Goal: Task Accomplishment & Management: Complete application form

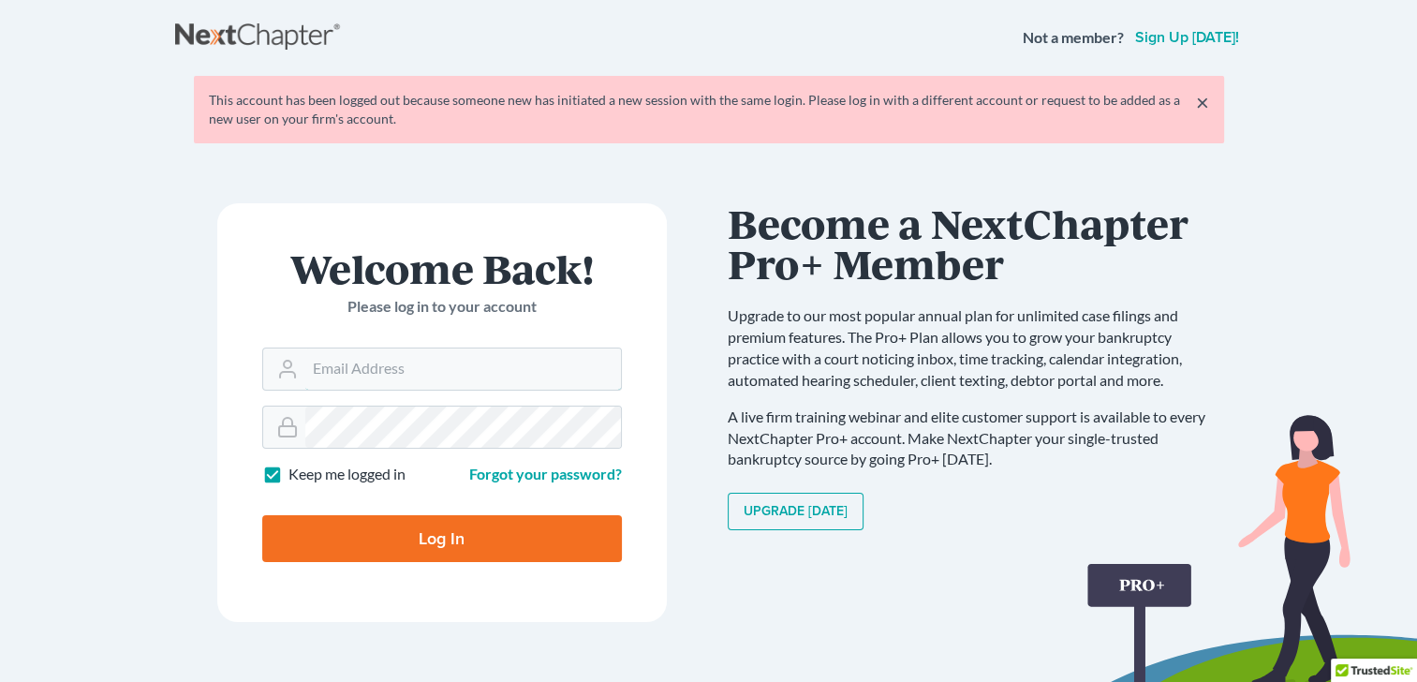
type input "ajohnson@johnsonlegalpc.com"
click at [406, 541] on input "Log In" at bounding box center [442, 538] width 360 height 47
type input "Thinking..."
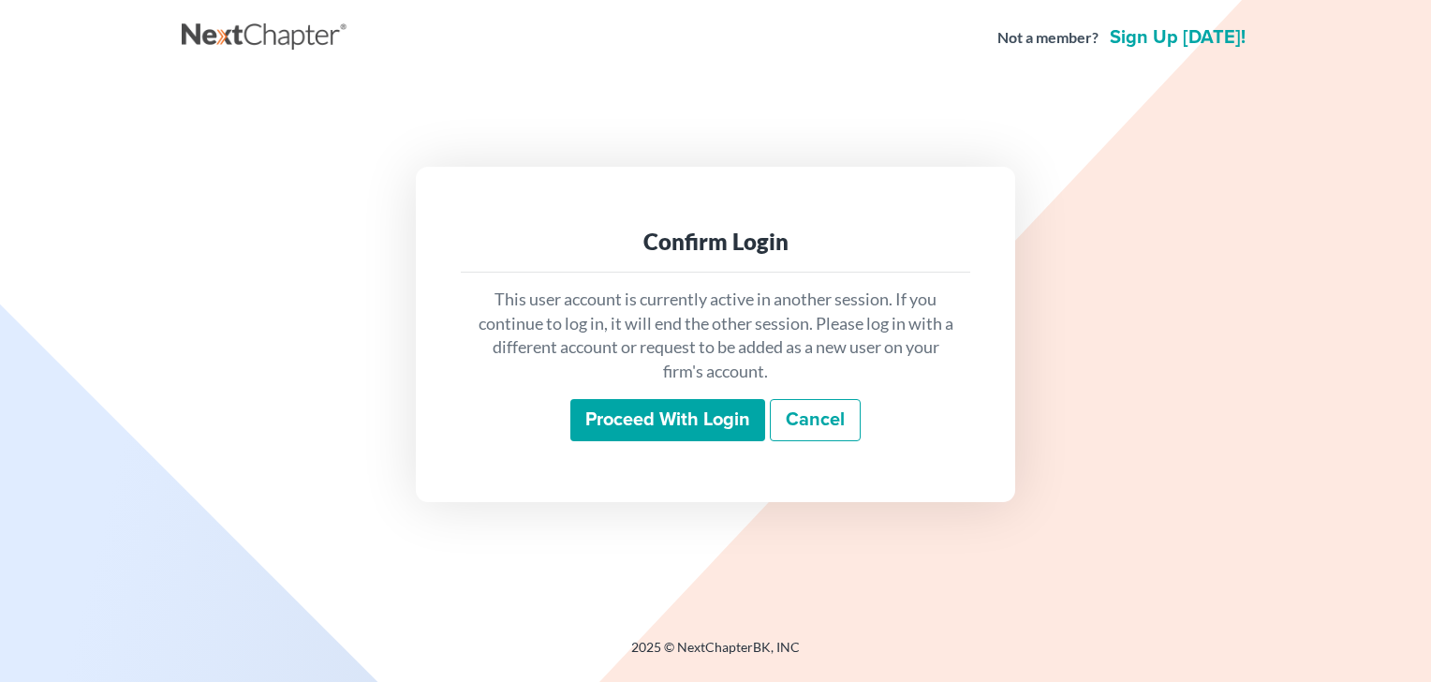
click at [678, 431] on input "Proceed with login" at bounding box center [667, 420] width 195 height 43
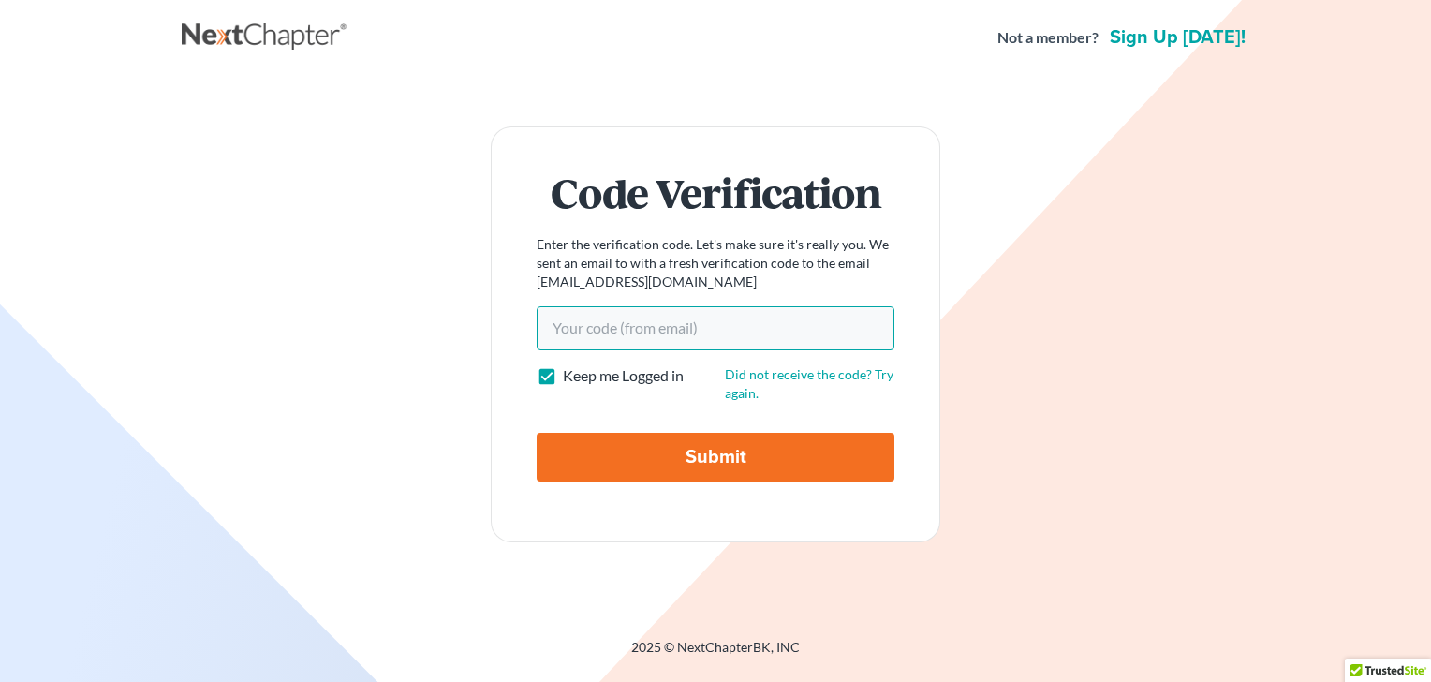
click at [685, 331] on input "Your code(from email)" at bounding box center [716, 327] width 358 height 43
paste input "c68c02"
type input "c68c02"
click at [653, 462] on input "Submit" at bounding box center [716, 457] width 358 height 49
type input "Thinking..."
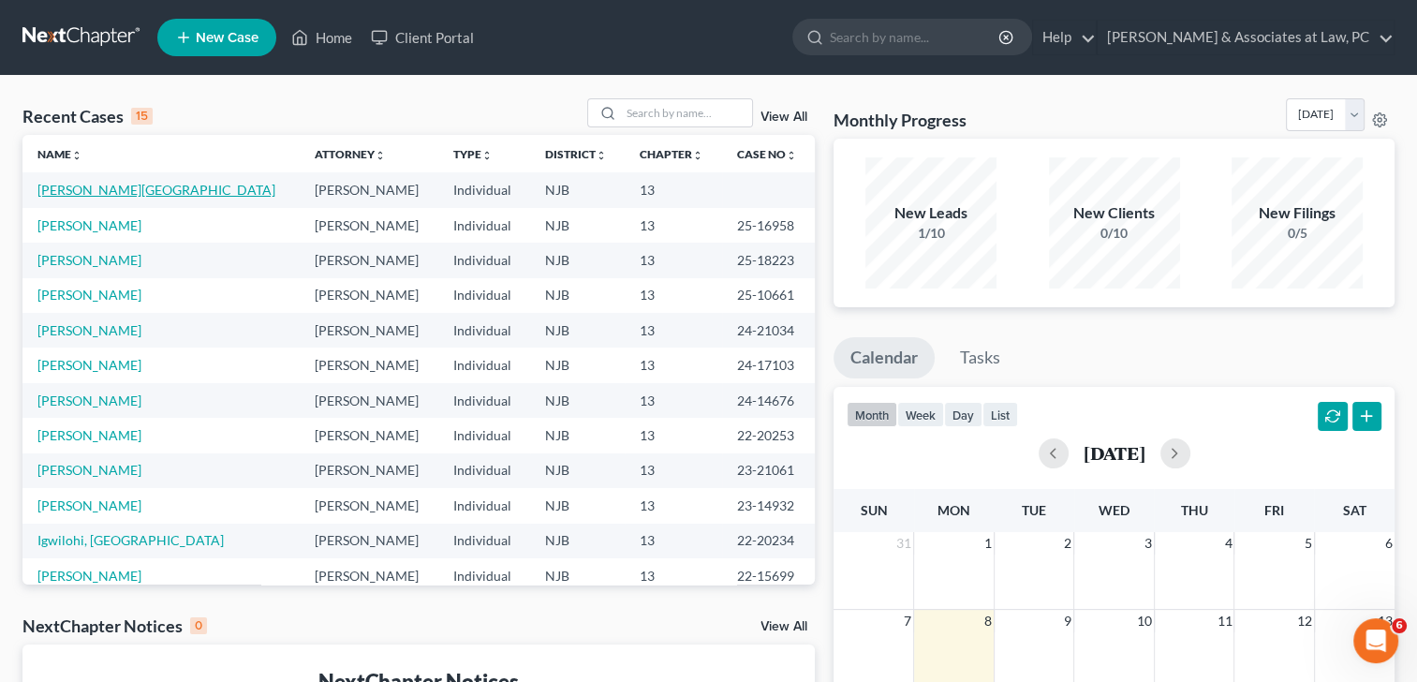
click at [101, 190] on link "[PERSON_NAME][GEOGRAPHIC_DATA]" at bounding box center [156, 190] width 238 height 16
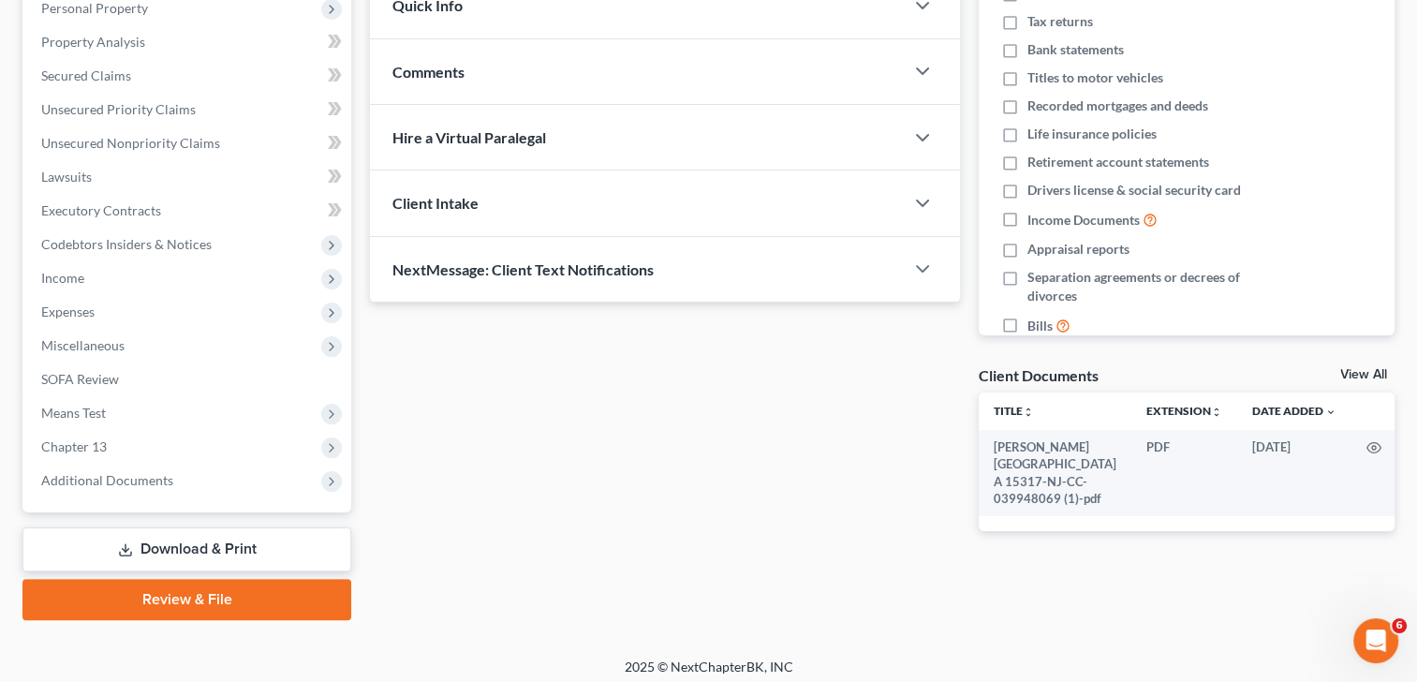
scroll to position [346, 0]
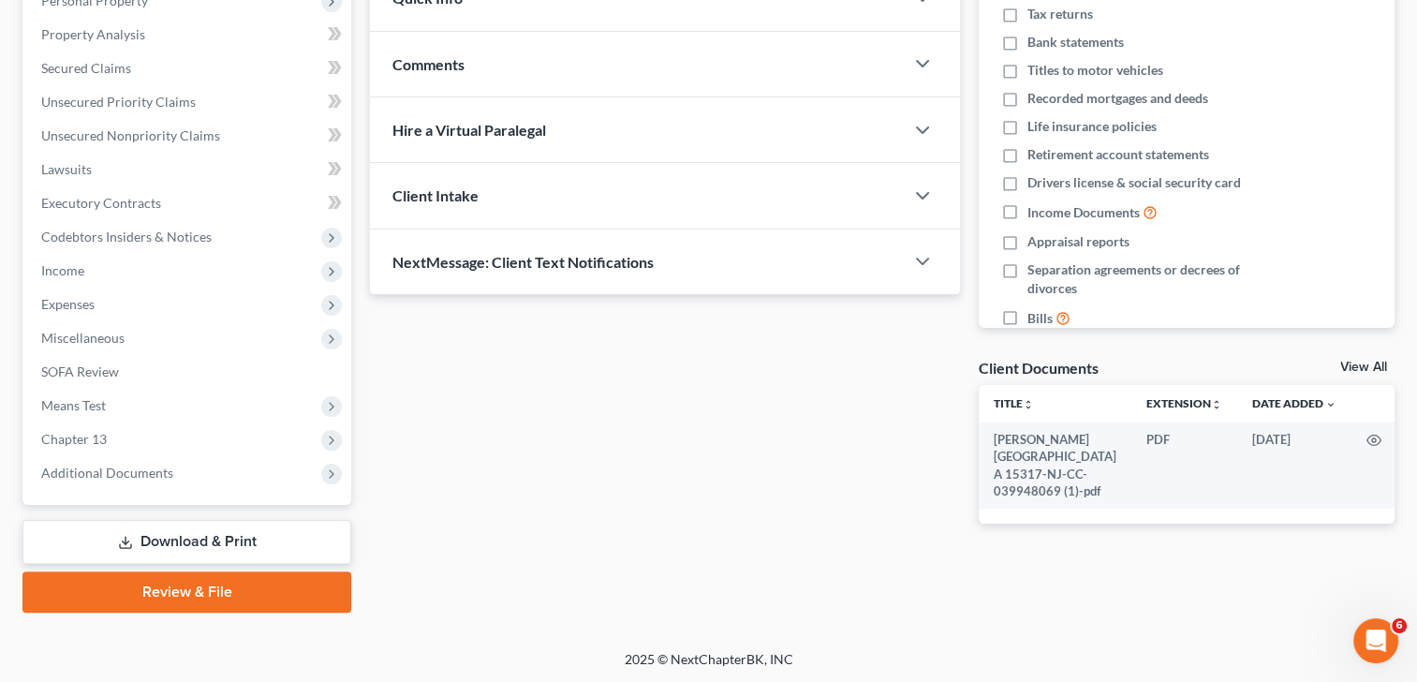
click at [238, 589] on link "Review & File" at bounding box center [186, 591] width 329 height 41
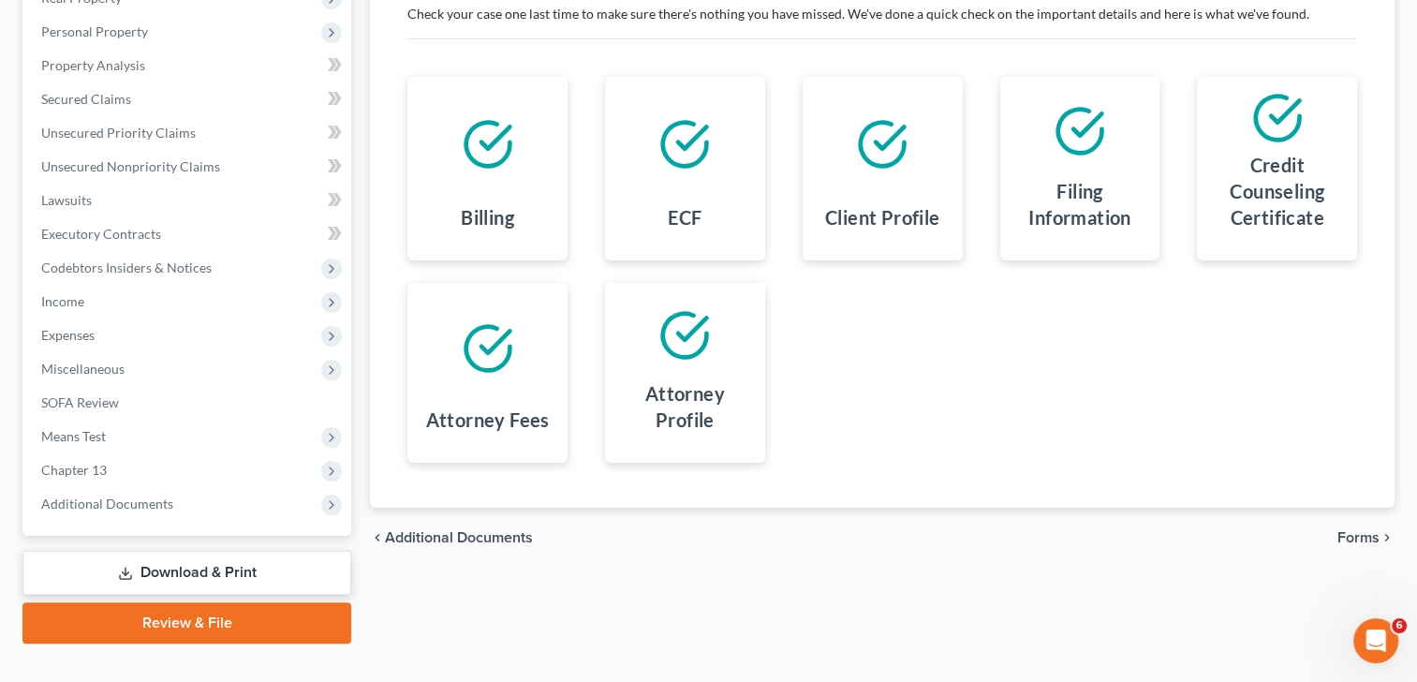
scroll to position [346, 0]
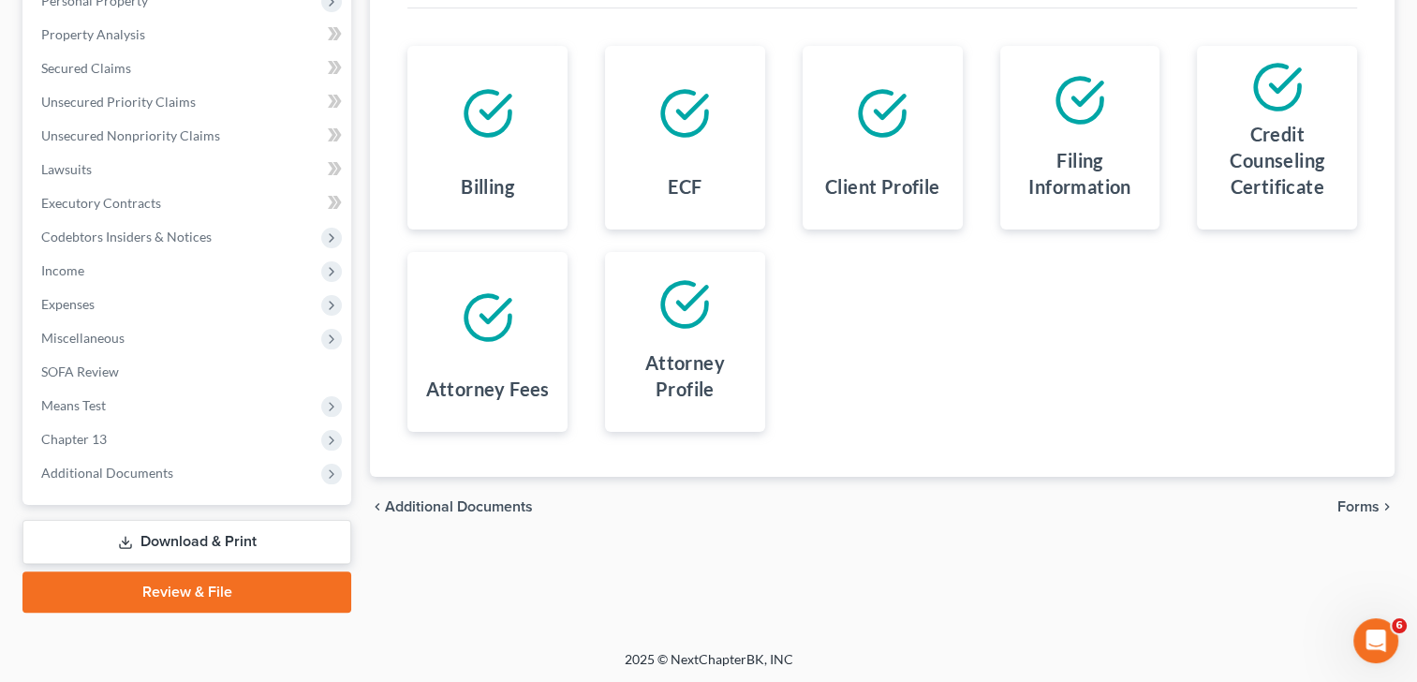
click at [1357, 499] on span "Forms" at bounding box center [1358, 506] width 42 height 15
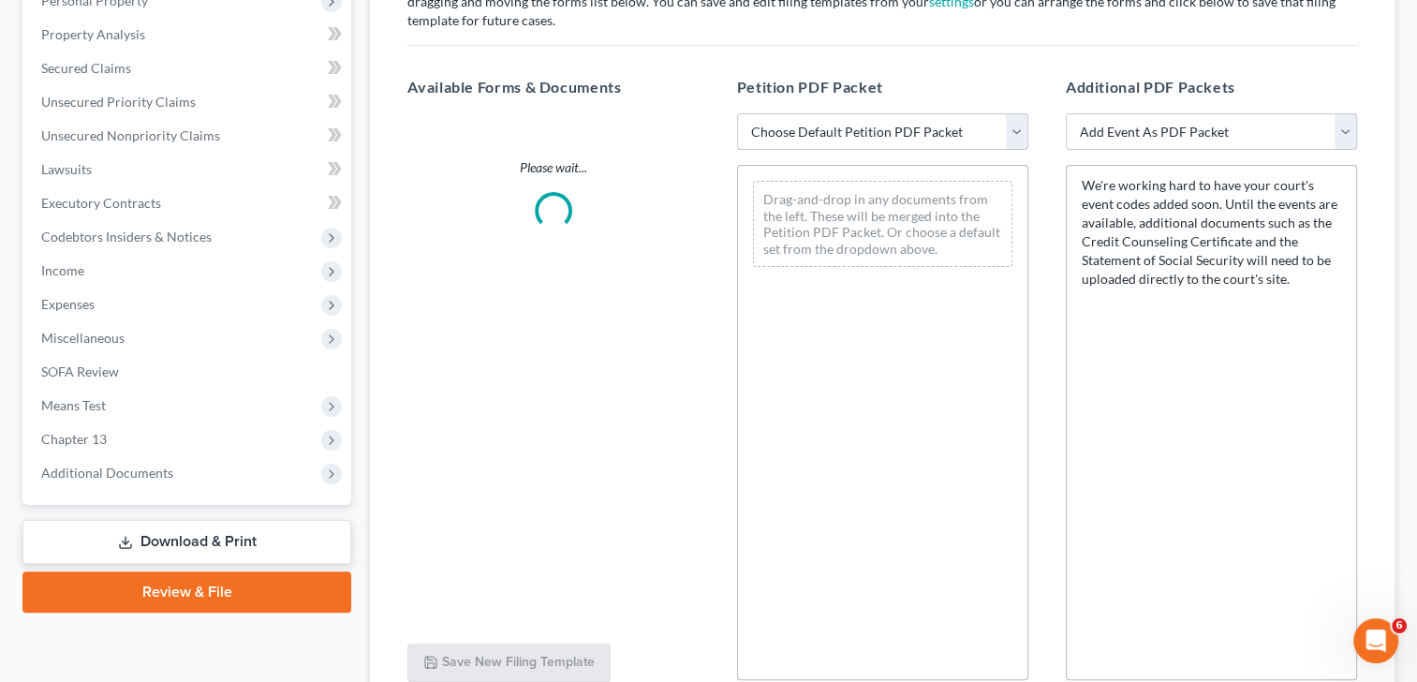
click at [981, 131] on select "Choose Default Petition PDF Packet Complete Bankruptcy Petition (all forms and …" at bounding box center [882, 131] width 291 height 37
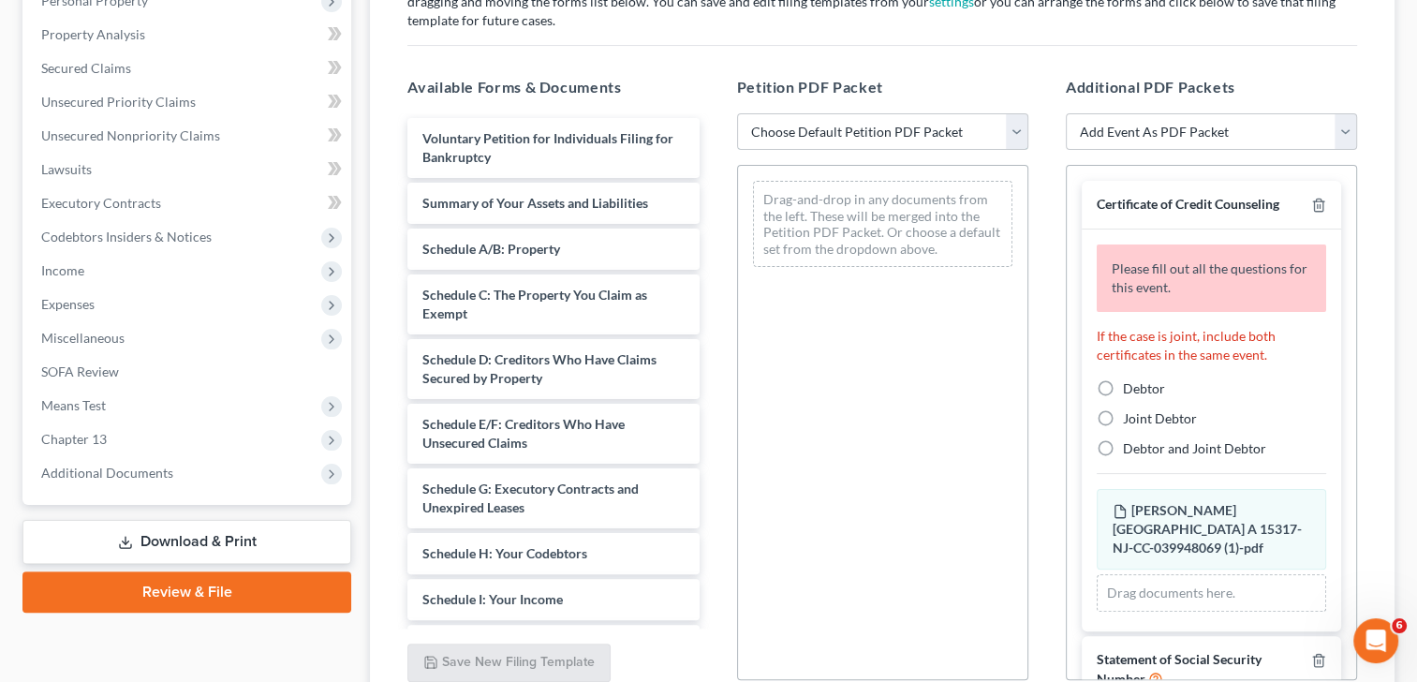
select select "1"
click at [737, 113] on select "Choose Default Petition PDF Packet Complete Bankruptcy Petition (all forms and …" at bounding box center [882, 131] width 291 height 37
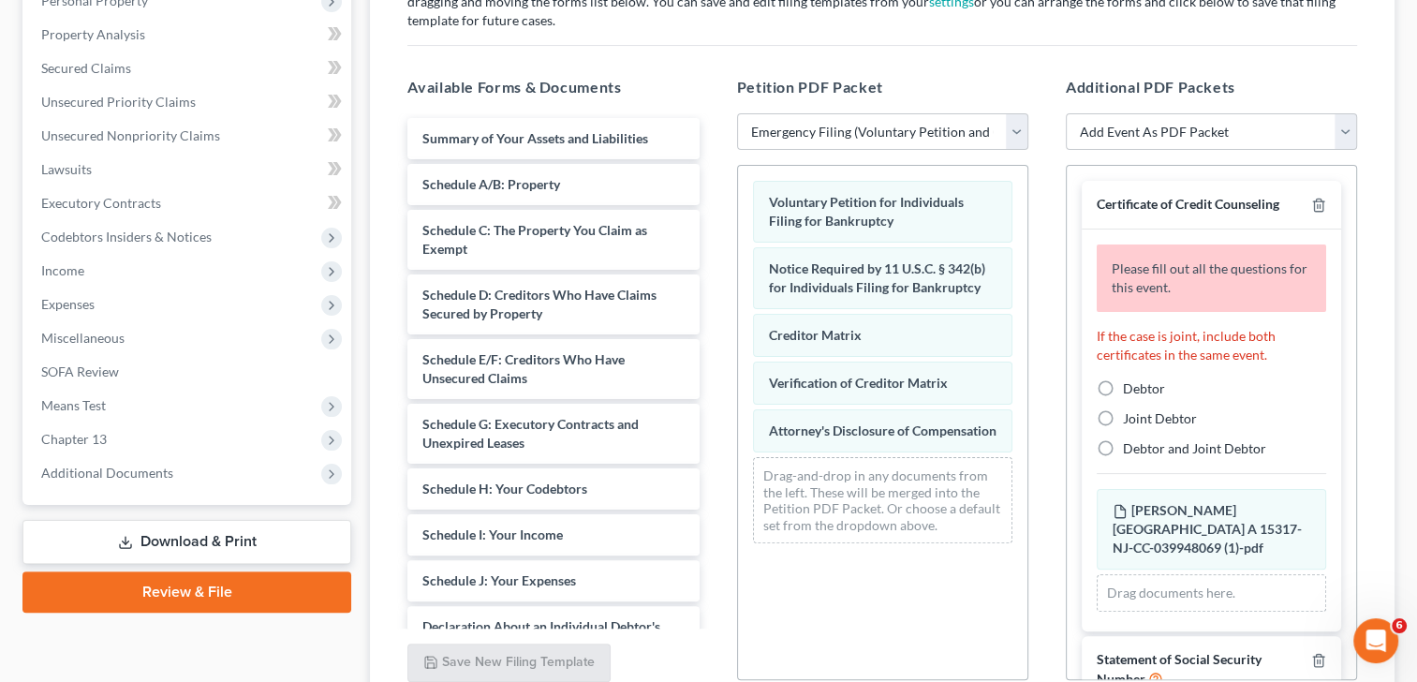
click at [1123, 388] on label "Debtor" at bounding box center [1144, 388] width 42 height 19
click at [1130, 388] on input "Debtor" at bounding box center [1136, 385] width 12 height 12
radio input "true"
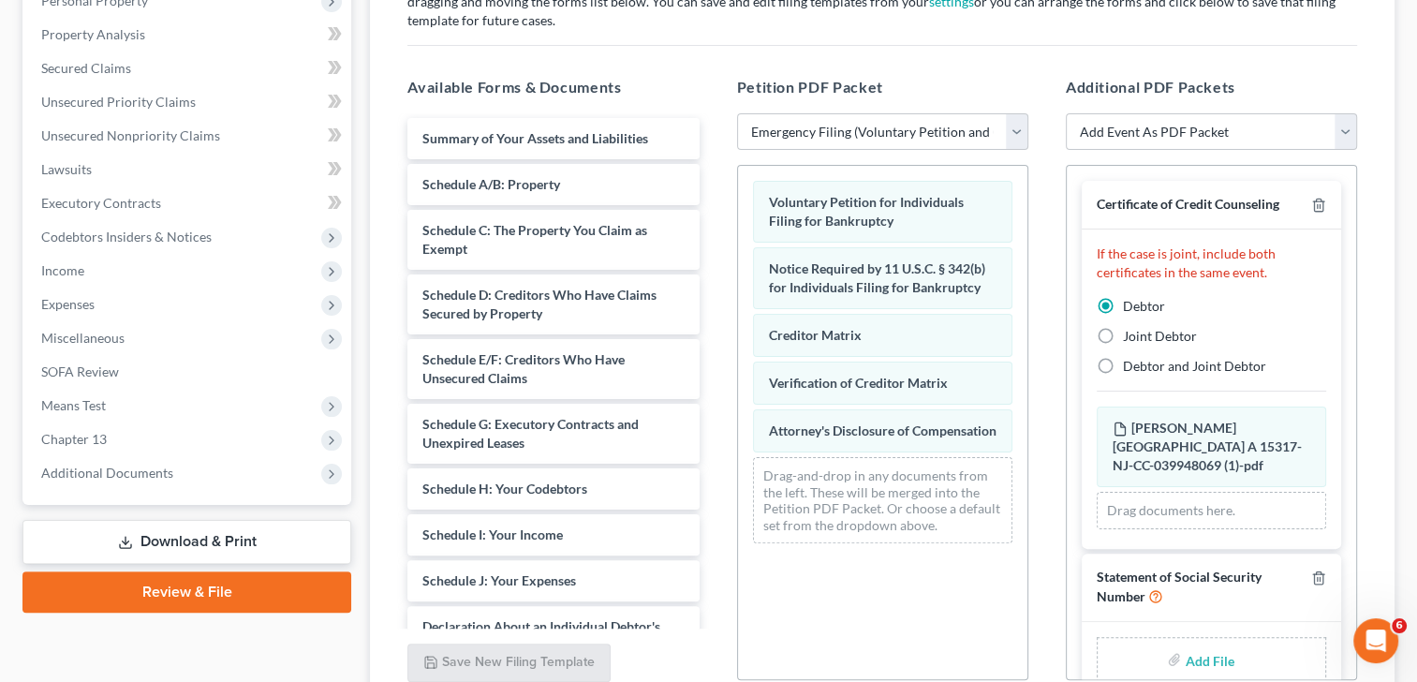
scroll to position [112, 0]
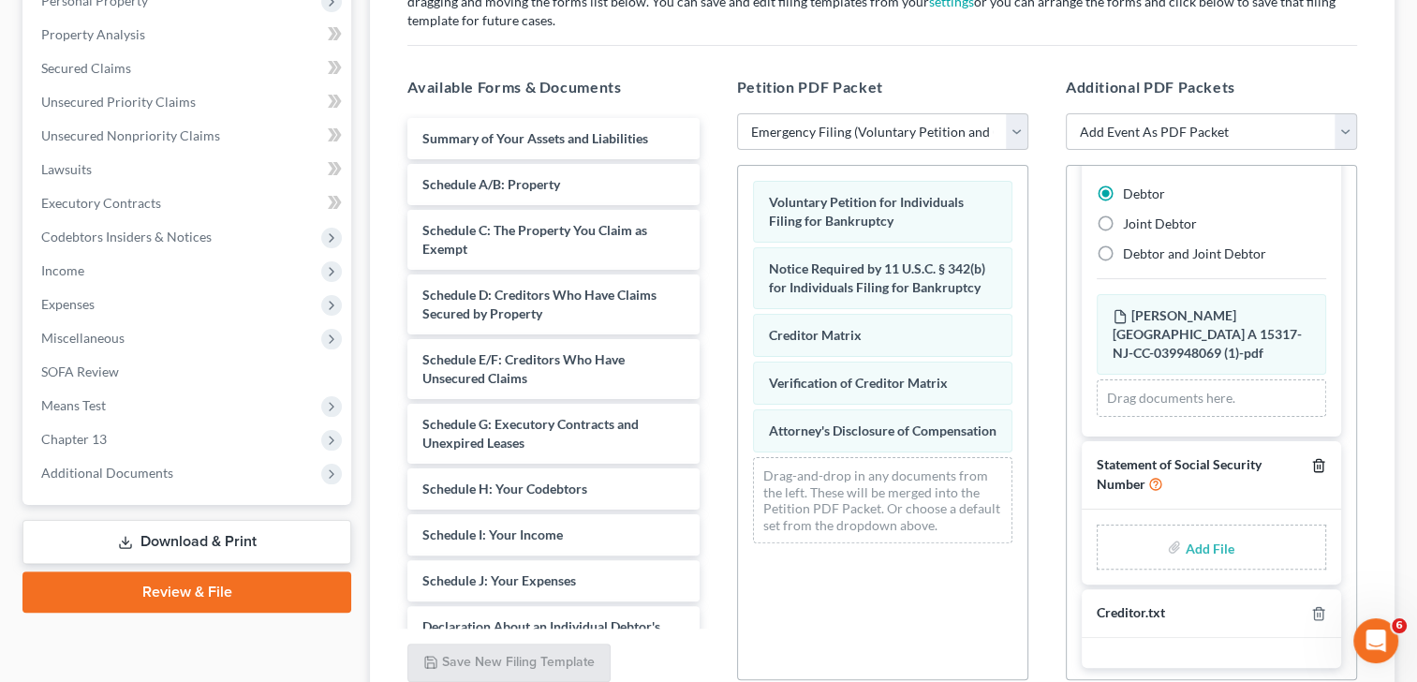
click at [1311, 458] on icon "button" at bounding box center [1318, 465] width 15 height 15
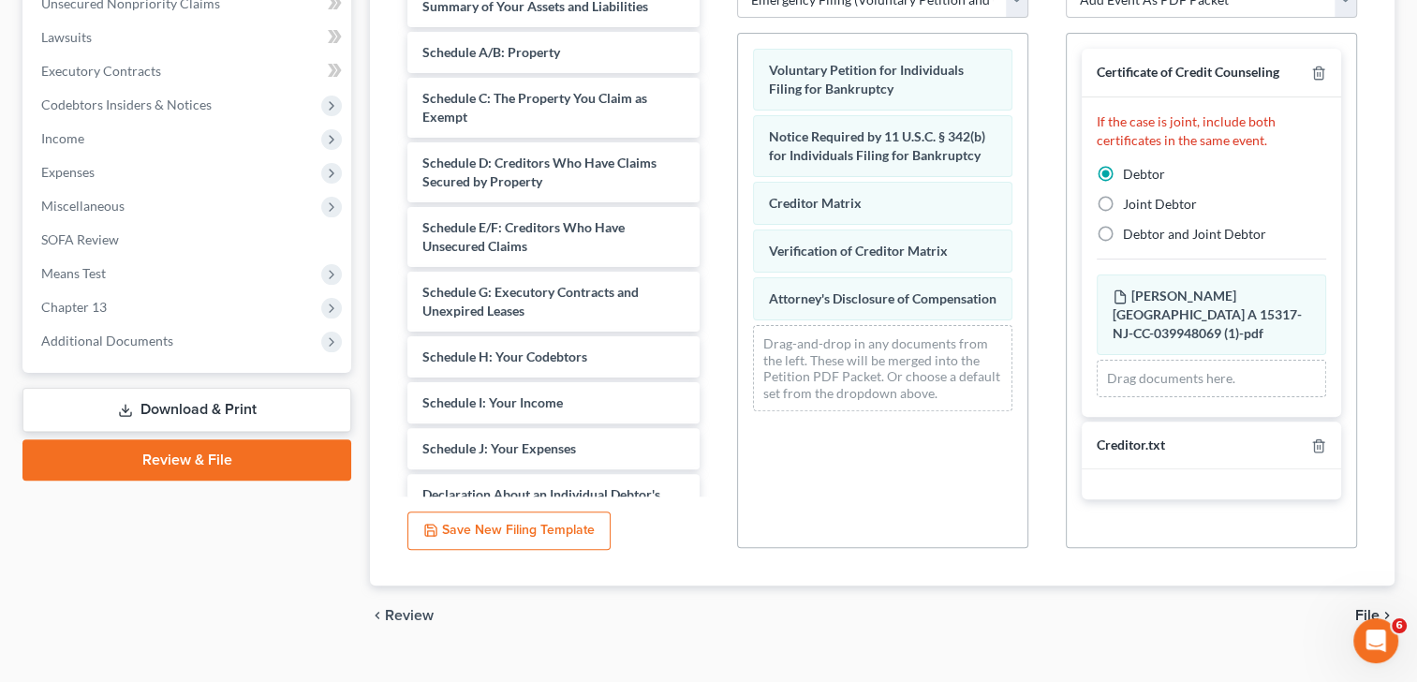
scroll to position [510, 0]
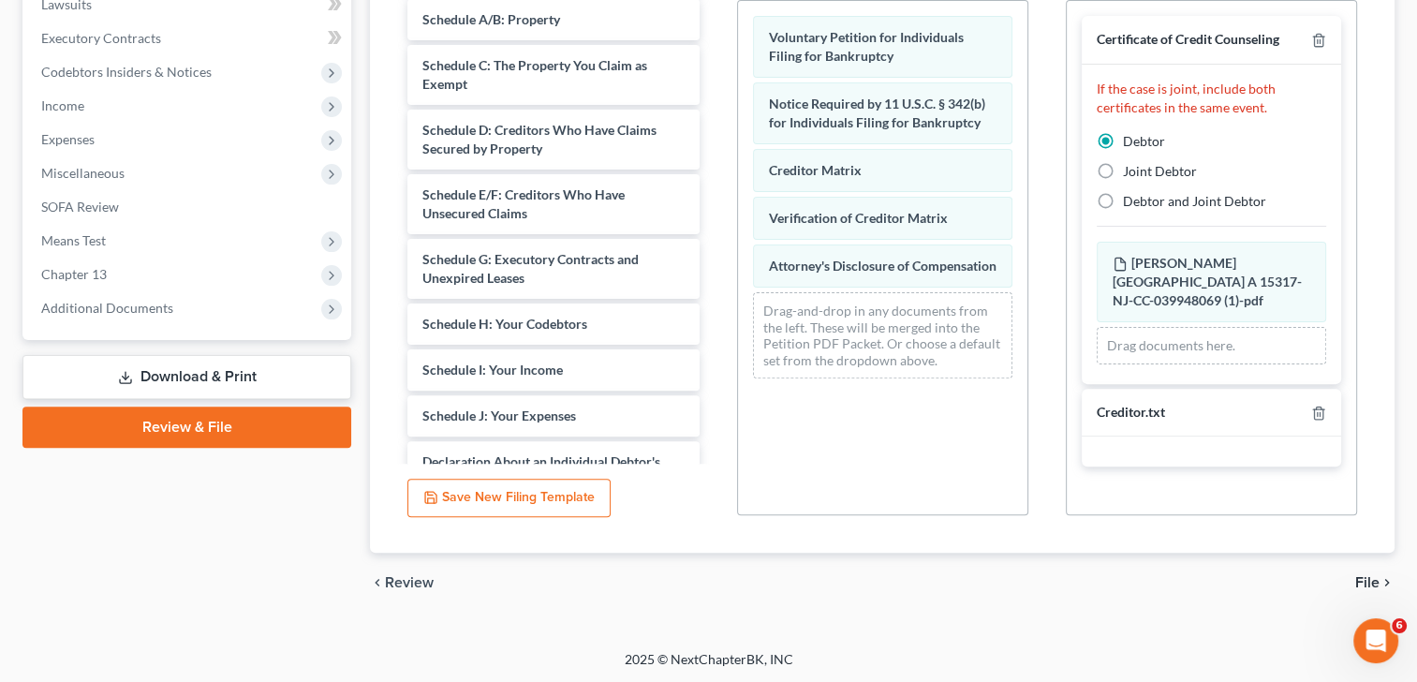
click at [1375, 577] on span "File" at bounding box center [1367, 582] width 24 height 15
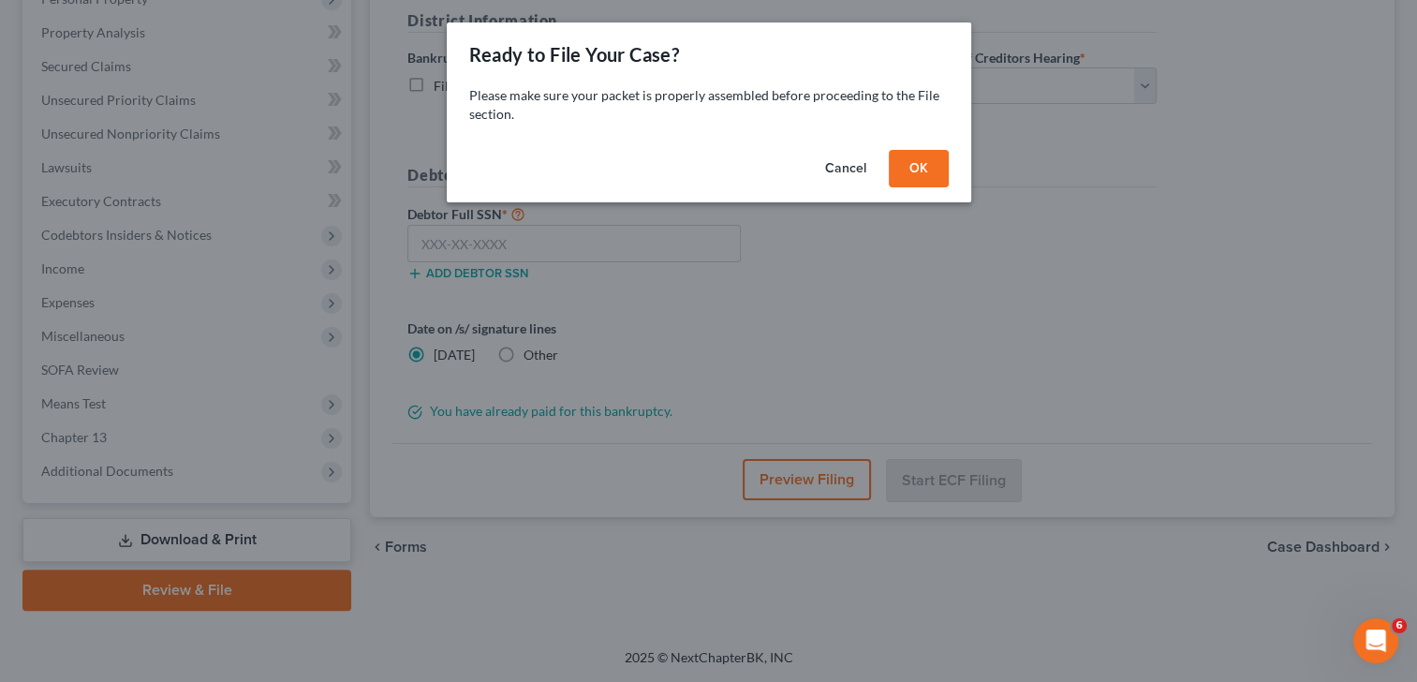
scroll to position [346, 0]
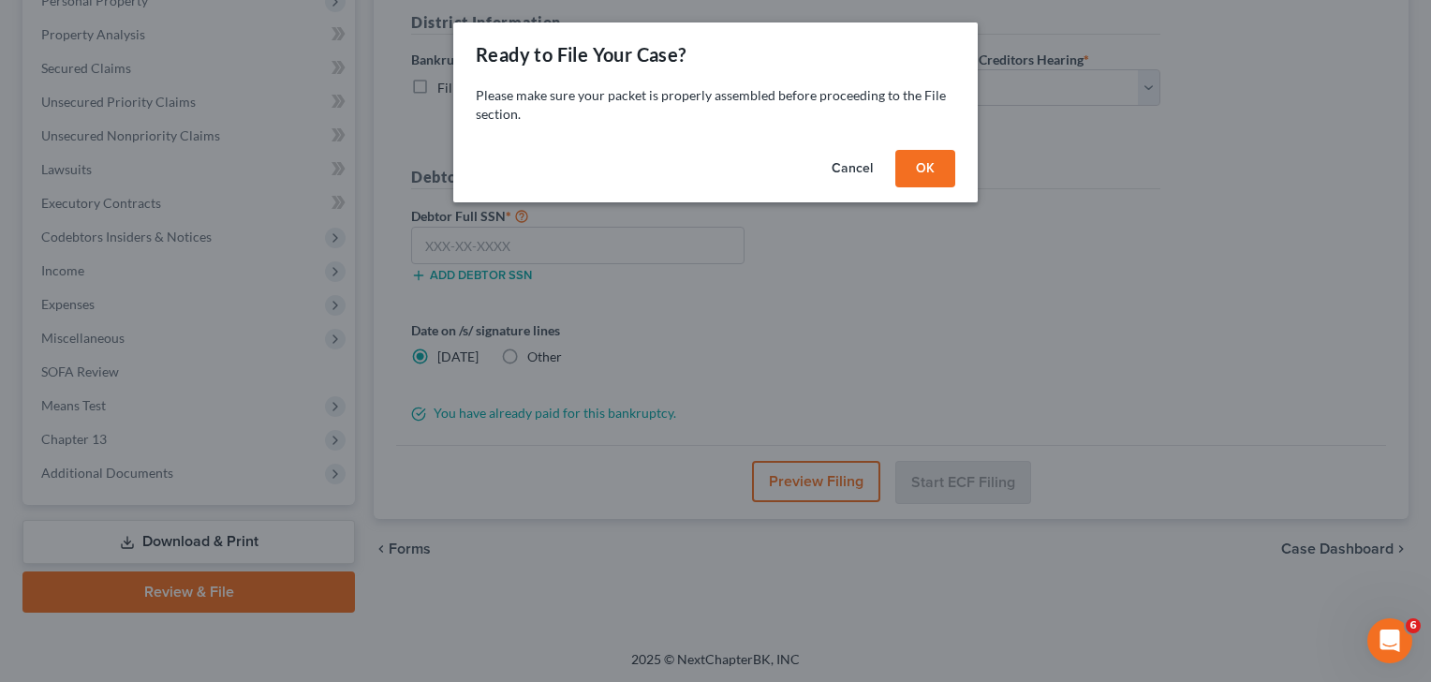
click at [938, 165] on button "OK" at bounding box center [925, 168] width 60 height 37
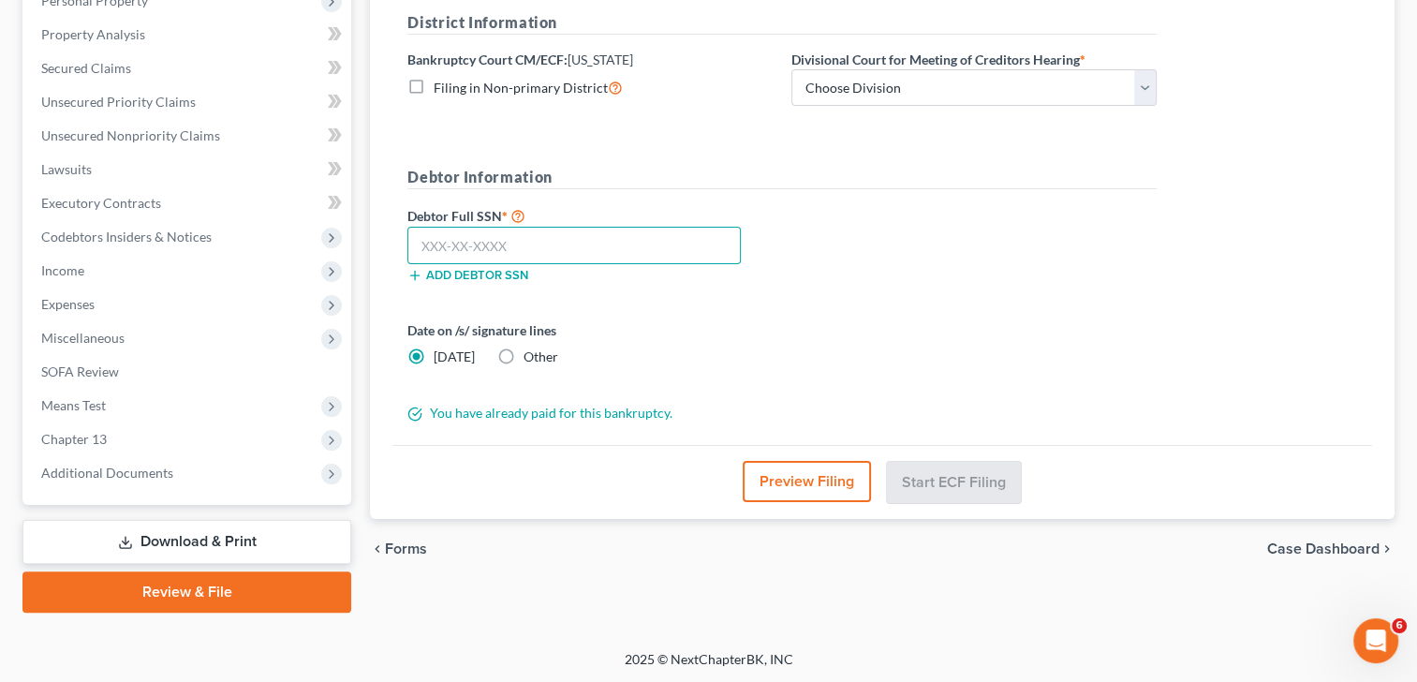
click at [540, 235] on input "text" at bounding box center [573, 245] width 333 height 37
type input "138-19-3141"
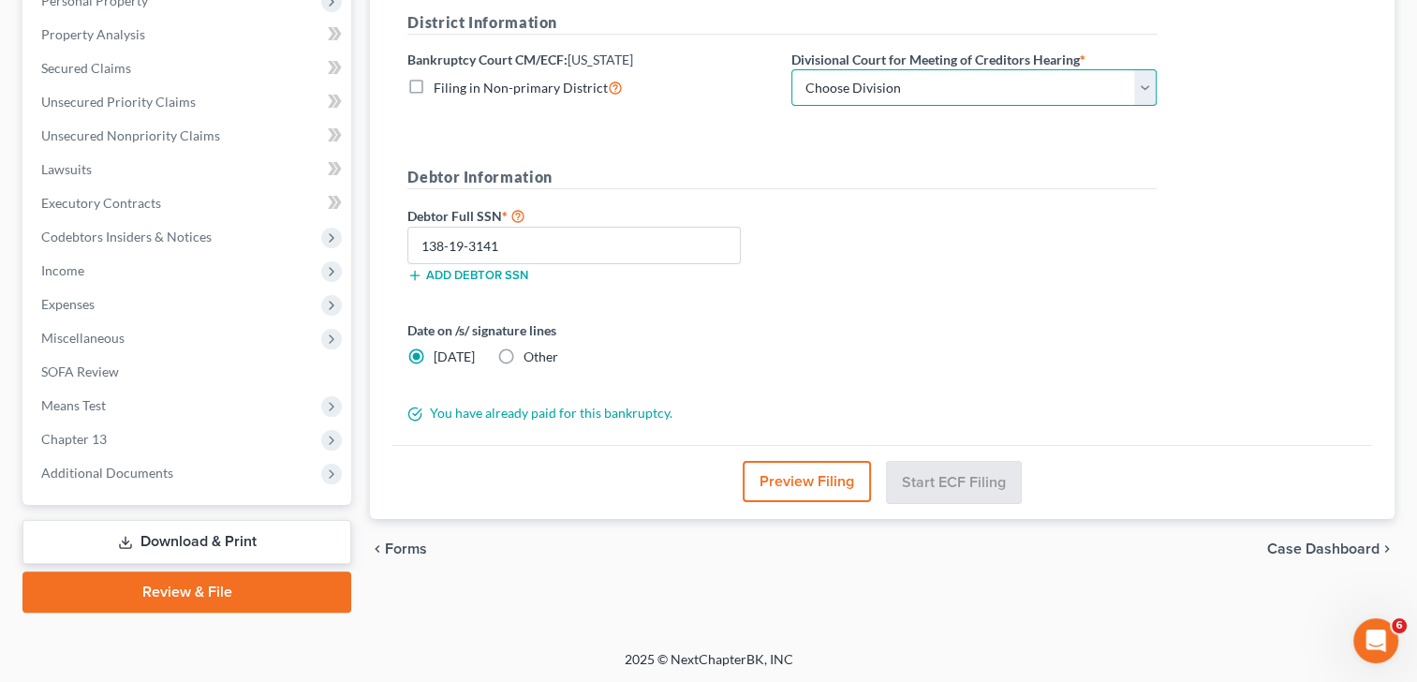
click at [875, 88] on select "Choose Division [GEOGRAPHIC_DATA] [GEOGRAPHIC_DATA]/[GEOGRAPHIC_DATA] [GEOGRAPH…" at bounding box center [973, 87] width 365 height 37
select select "3"
click at [791, 69] on select "Choose Division [GEOGRAPHIC_DATA] [GEOGRAPHIC_DATA]/[GEOGRAPHIC_DATA] [GEOGRAPH…" at bounding box center [973, 87] width 365 height 37
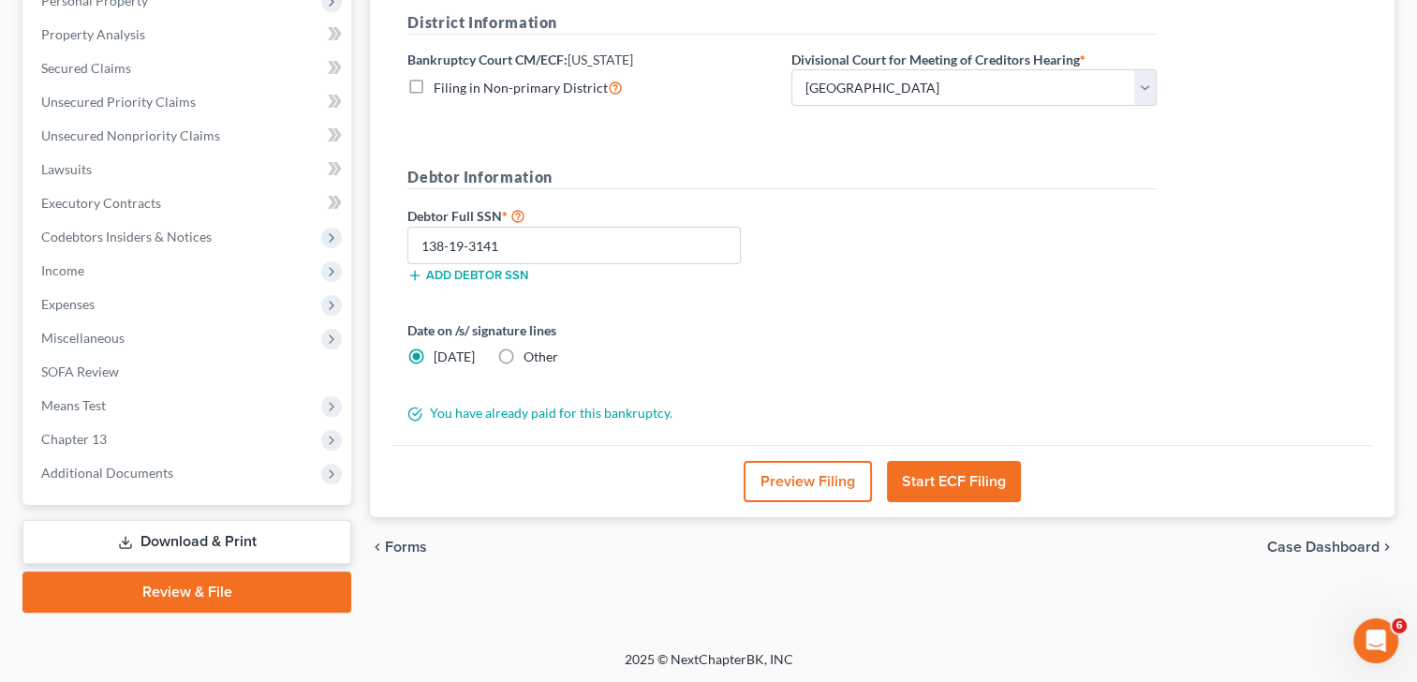
click at [954, 478] on button "Start ECF Filing" at bounding box center [954, 481] width 134 height 41
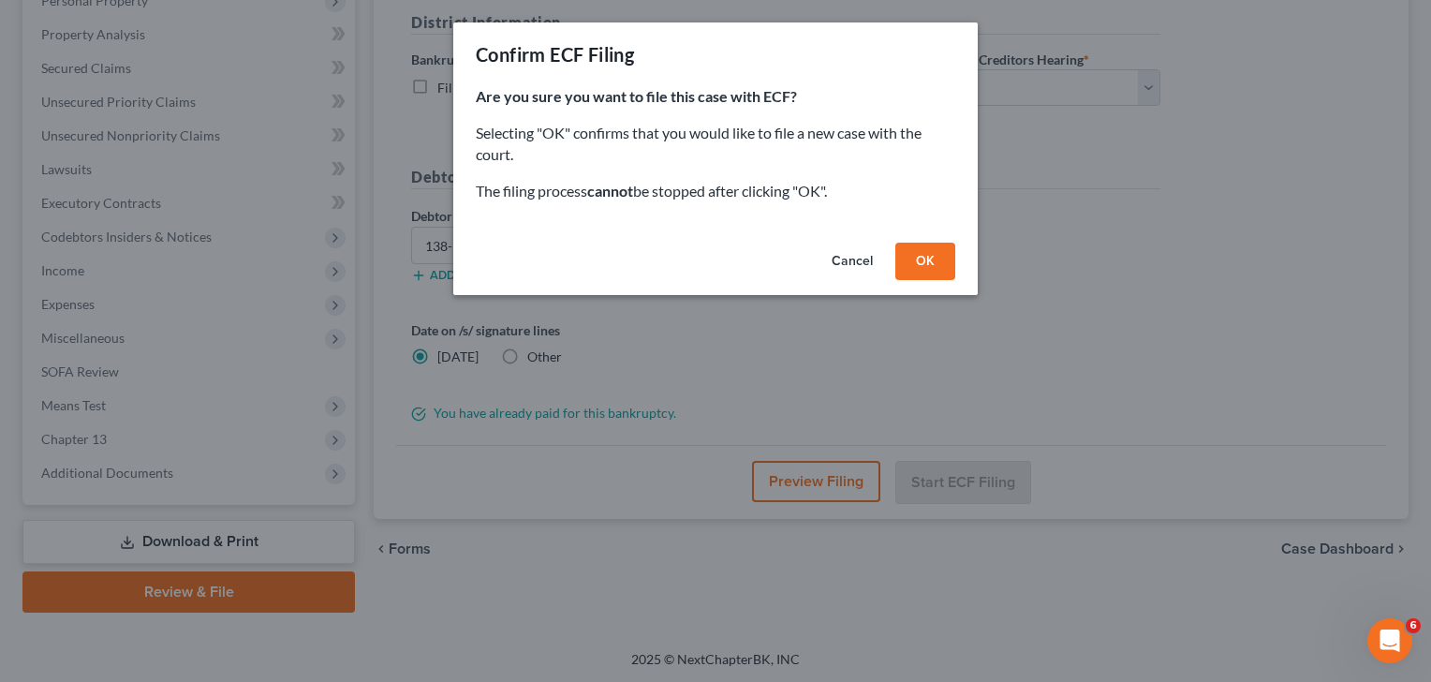
click at [927, 260] on button "OK" at bounding box center [925, 261] width 60 height 37
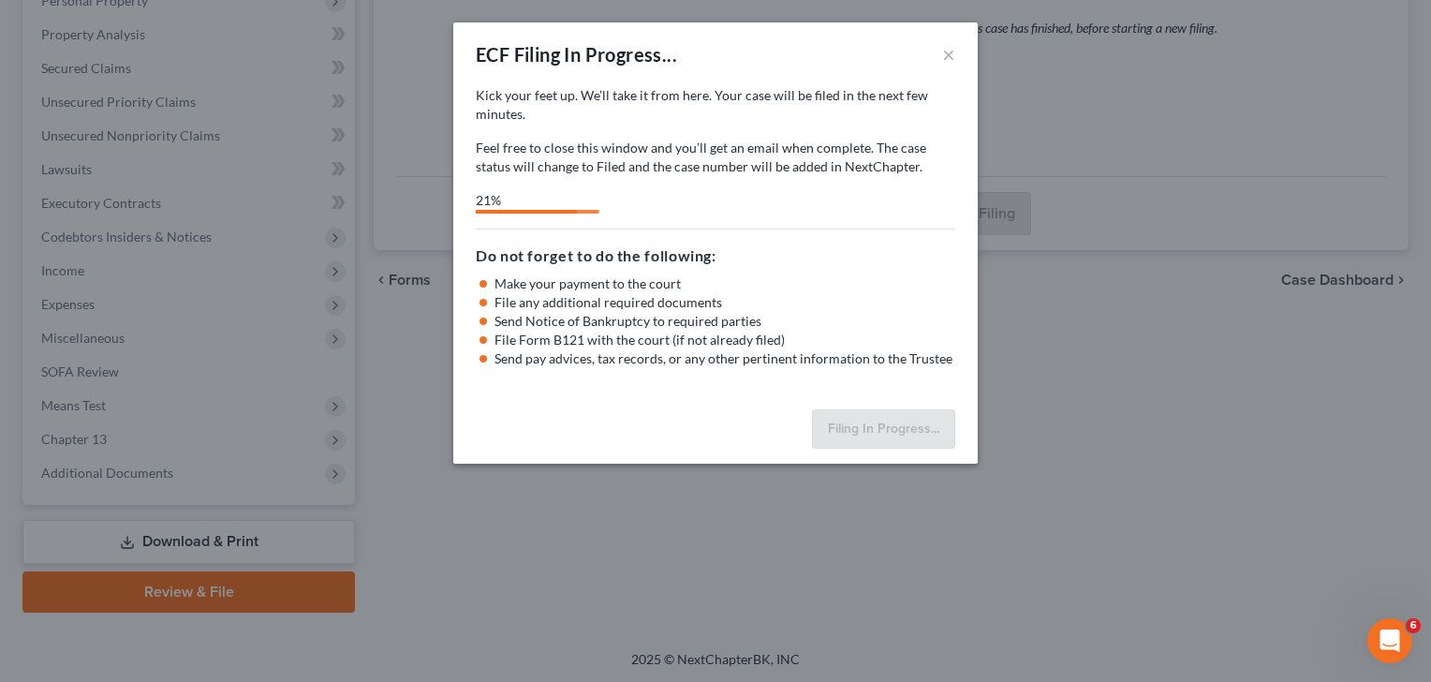
select select "3"
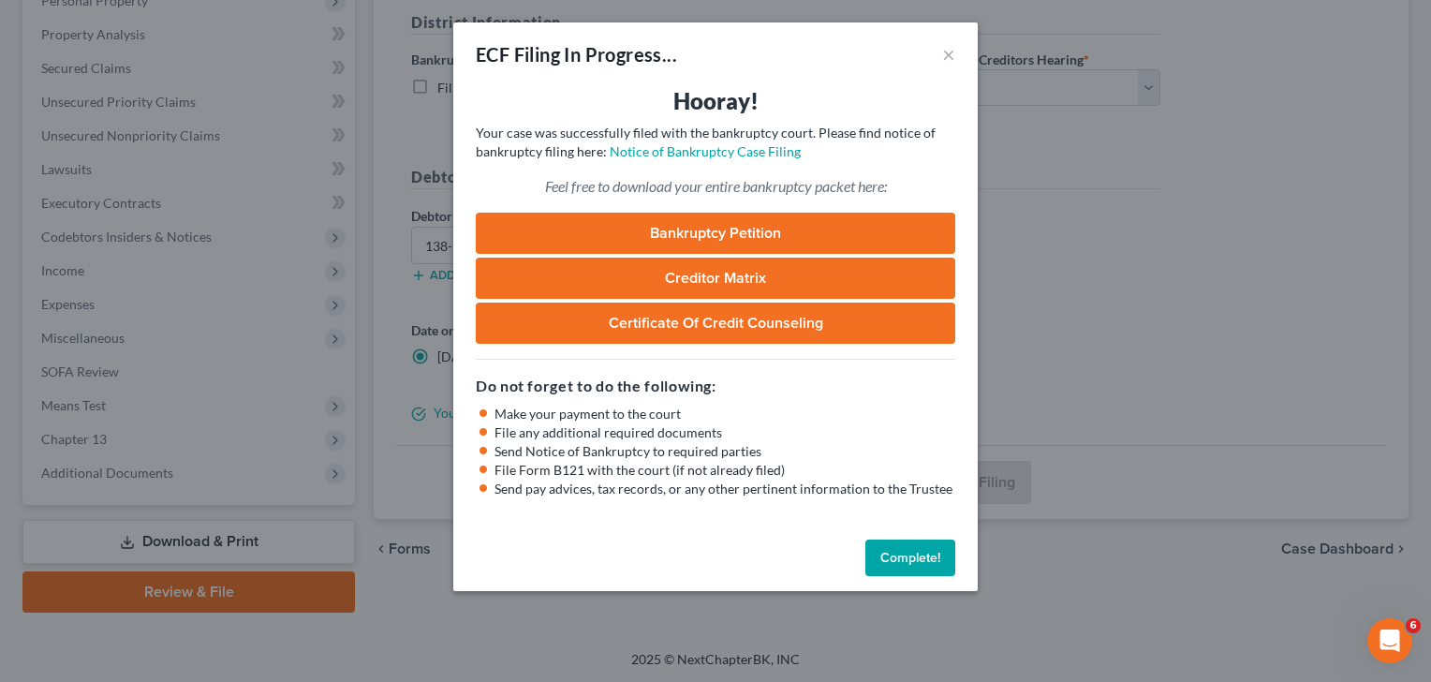
click at [918, 561] on button "Complete!" at bounding box center [910, 557] width 90 height 37
